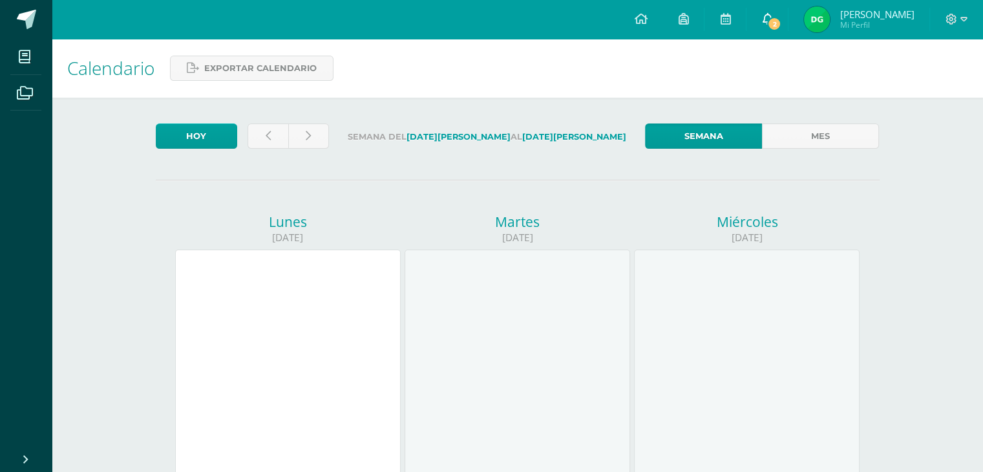
click at [788, 8] on link "2" at bounding box center [766, 19] width 41 height 39
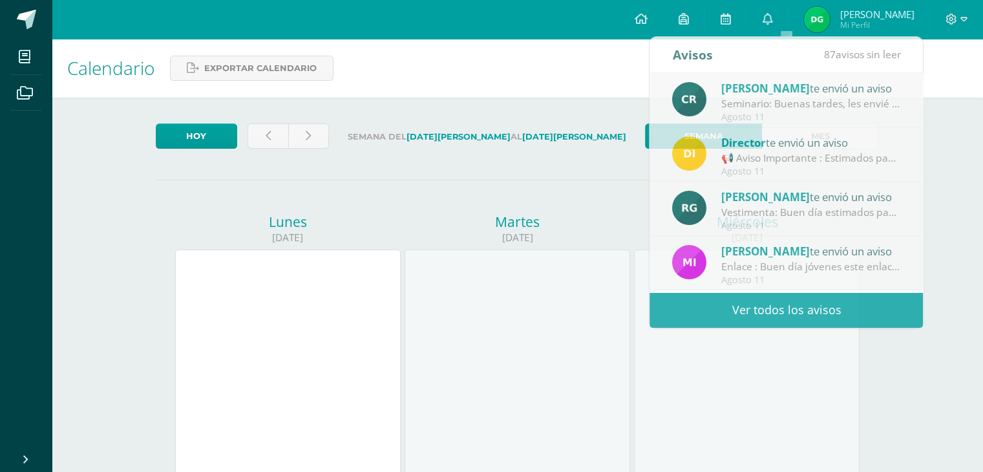
click at [405, 402] on div at bounding box center [518, 362] width 226 height 226
